Goal: Register for event/course

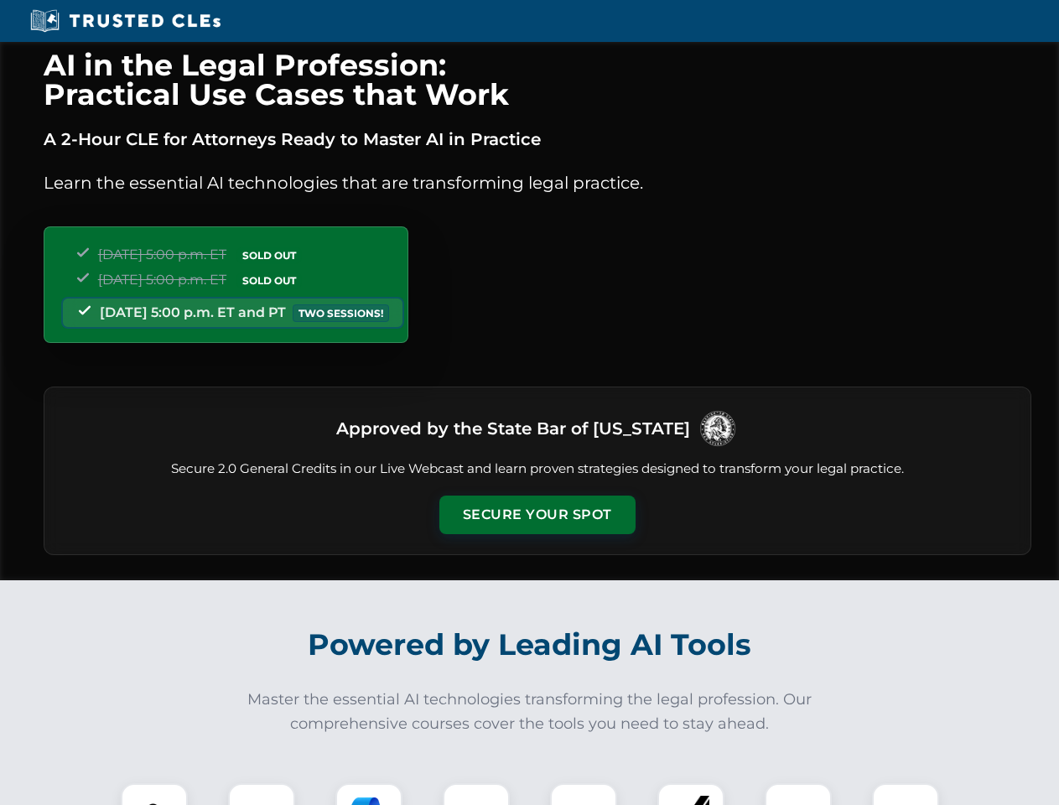
click at [537, 515] on button "Secure Your Spot" at bounding box center [538, 515] width 196 height 39
click at [154, 794] on img at bounding box center [154, 817] width 49 height 49
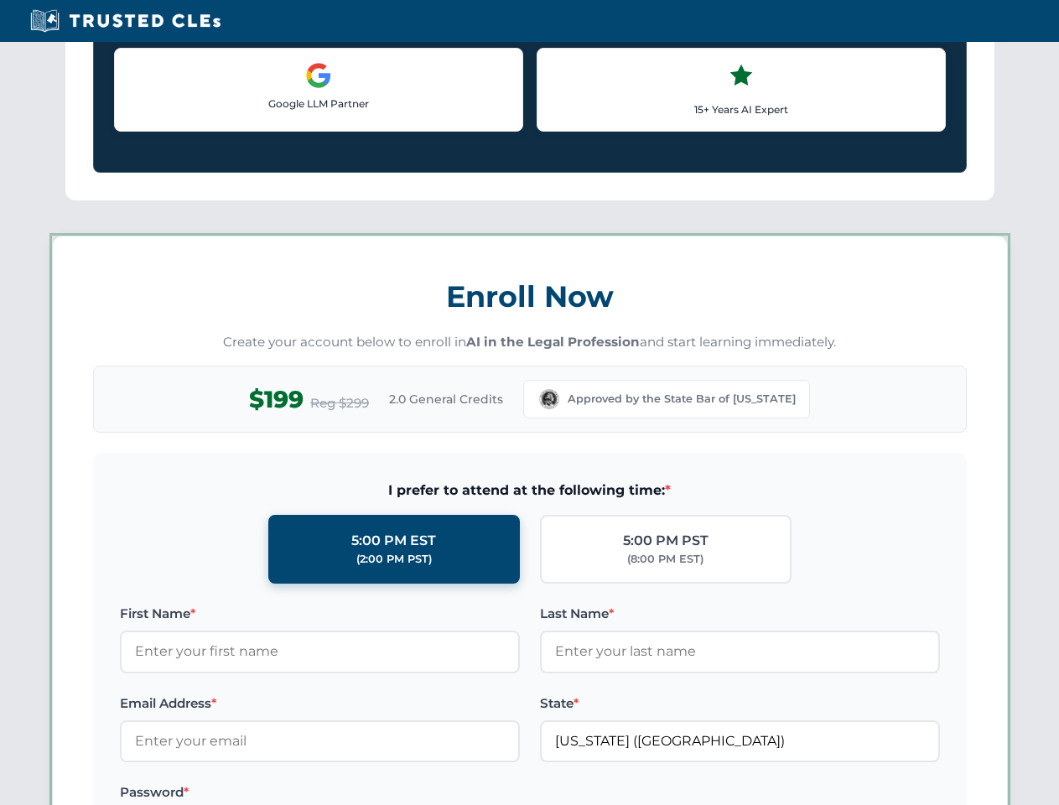
click at [369, 794] on label "Password *" at bounding box center [320, 793] width 400 height 20
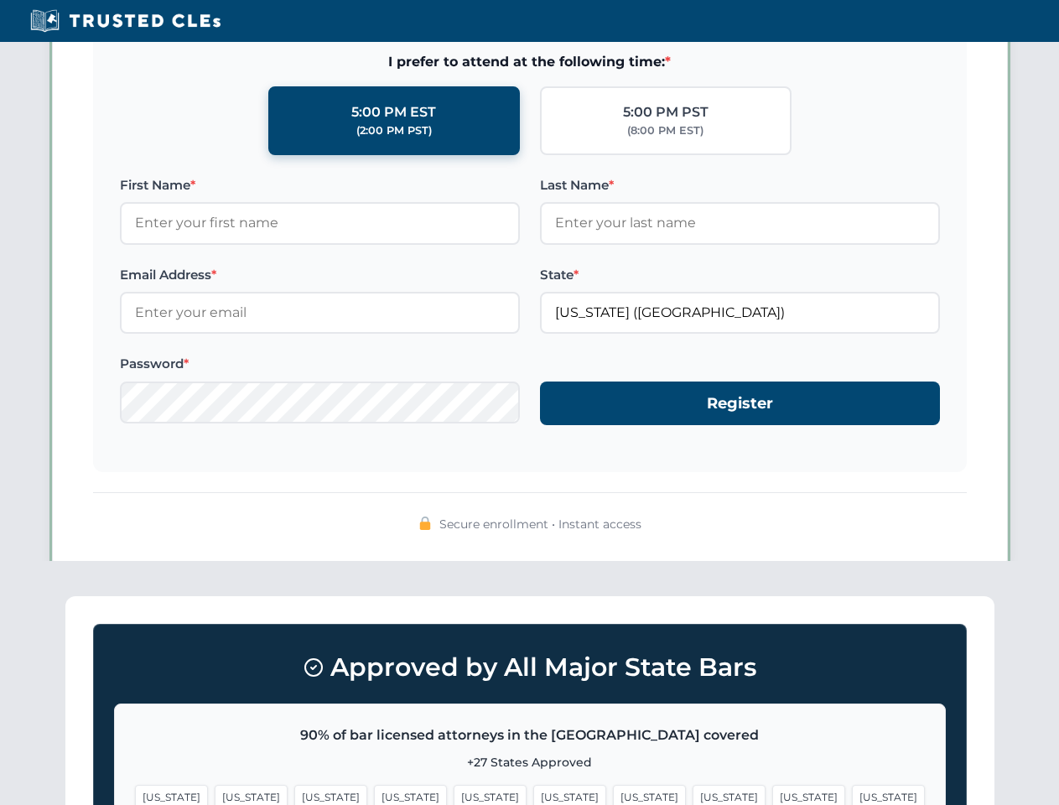
click at [772, 794] on span "[US_STATE]" at bounding box center [808, 797] width 73 height 24
